Goal: Check status: Check status

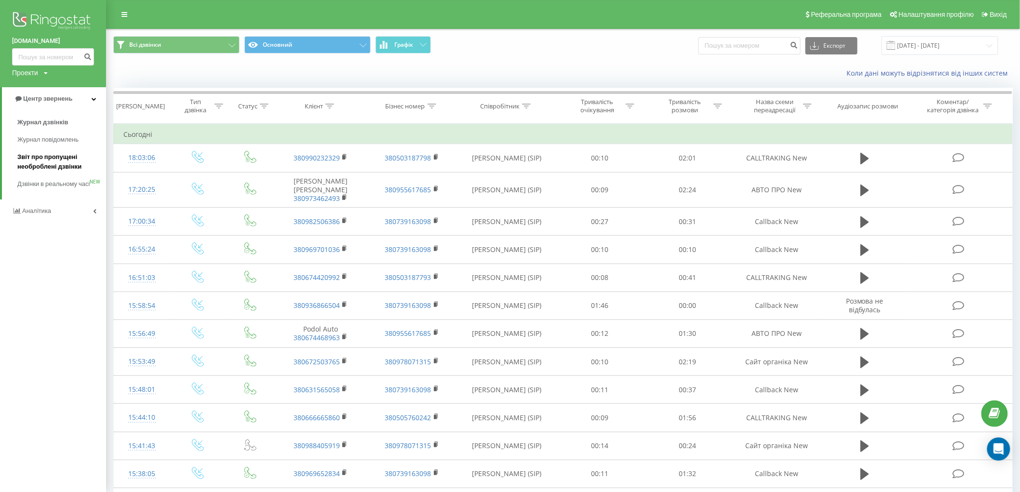
click at [58, 161] on span "Звіт про пропущені необроблені дзвінки" at bounding box center [59, 161] width 84 height 19
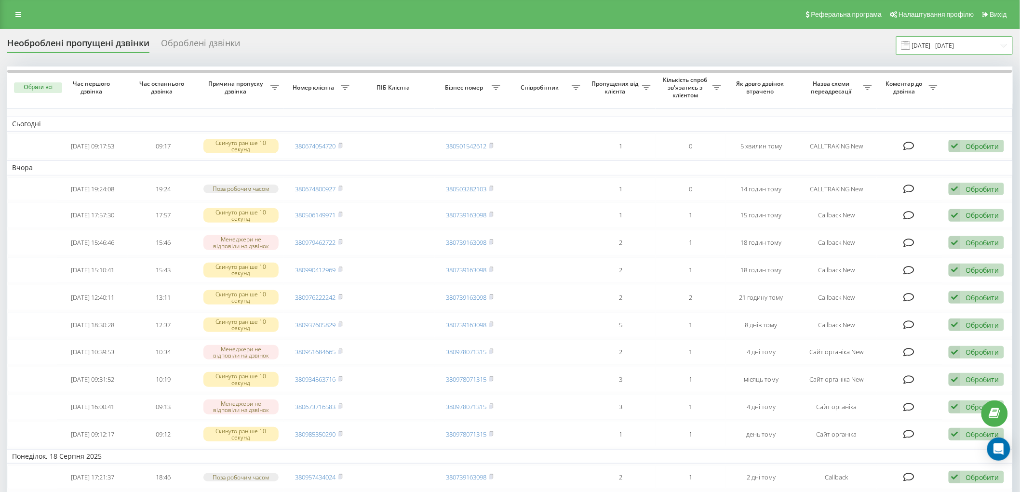
click at [932, 51] on input "[DATE] - [DATE]" at bounding box center [954, 45] width 117 height 19
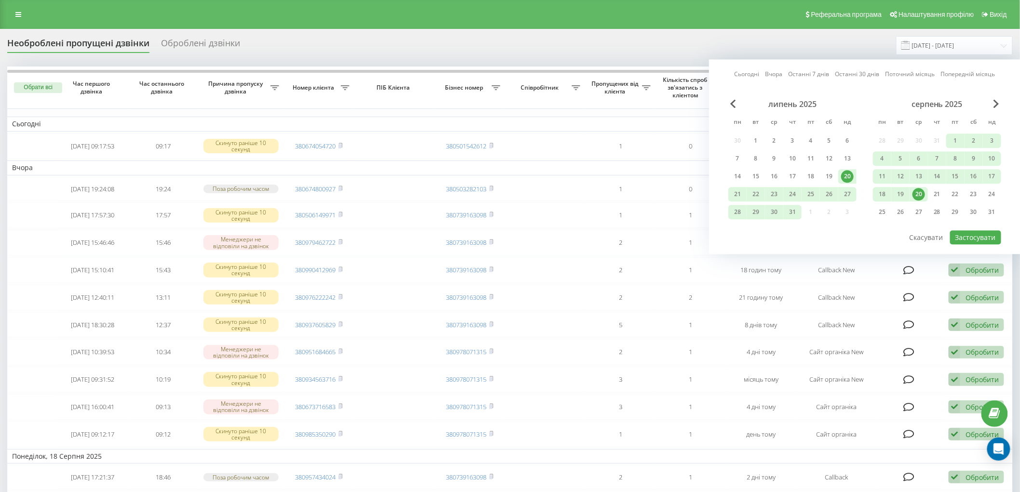
click at [914, 193] on div "20" at bounding box center [919, 194] width 13 height 13
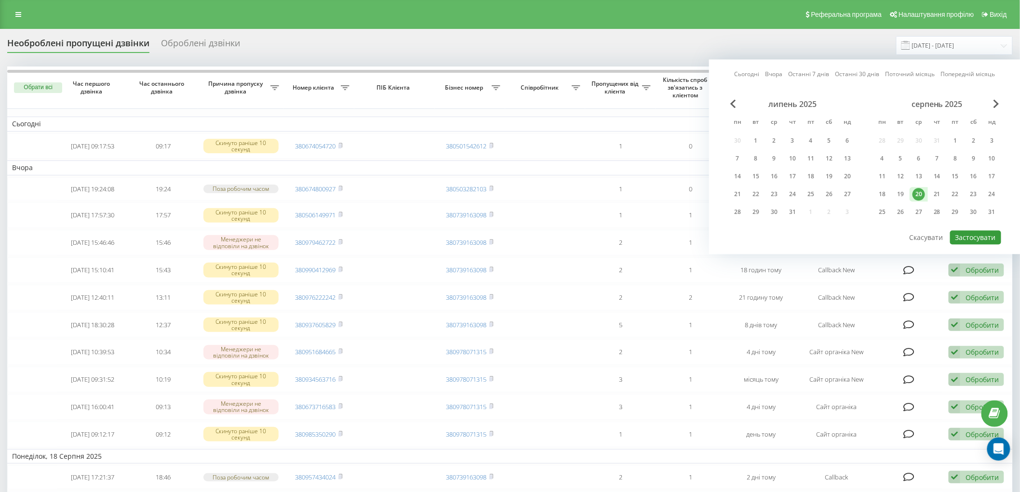
click at [971, 231] on button "Застосувати" at bounding box center [975, 238] width 51 height 14
type input "[DATE] - [DATE]"
